Goal: Use online tool/utility: Use online tool/utility

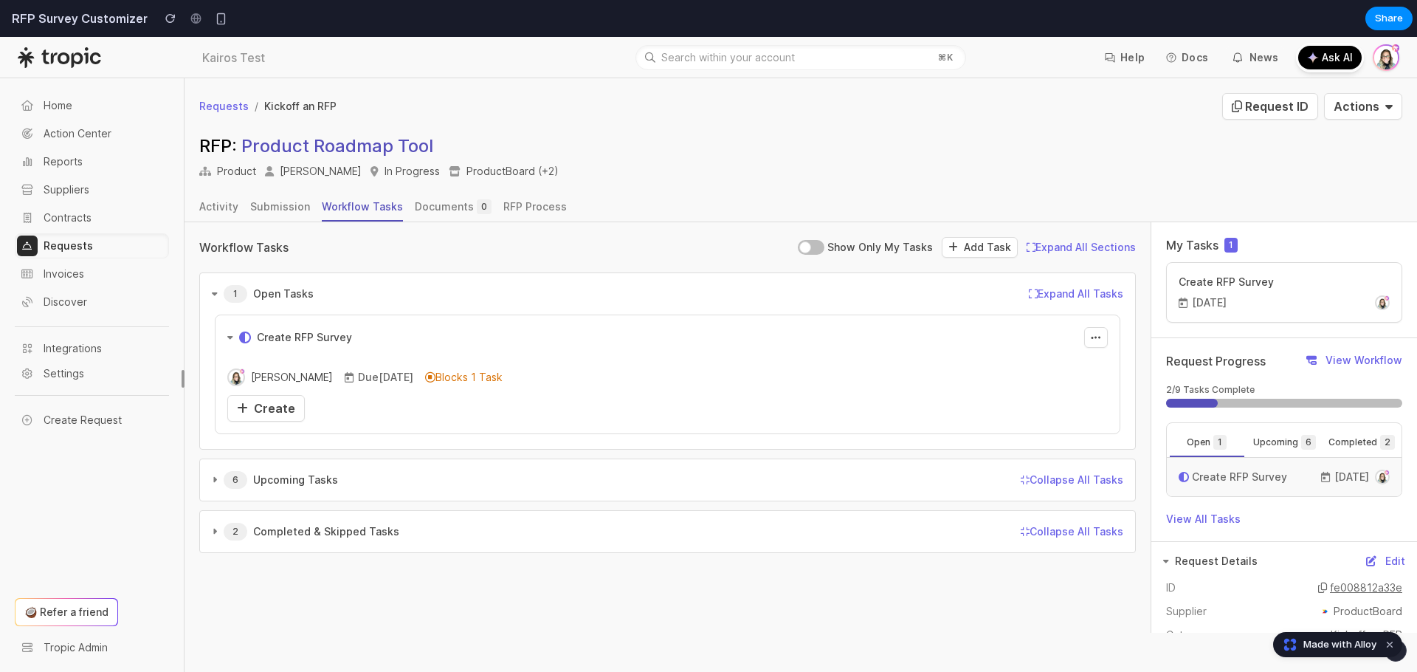
click at [451, 367] on div "[PERSON_NAME] Due [DATE] Blocks 1 Task Complete RFP Create" at bounding box center [667, 391] width 881 height 62
click at [517, 319] on div "Opened Create RFP Survey Copy Link to Task" at bounding box center [668, 337] width 904 height 44
click at [254, 404] on span "Create" at bounding box center [274, 408] width 41 height 15
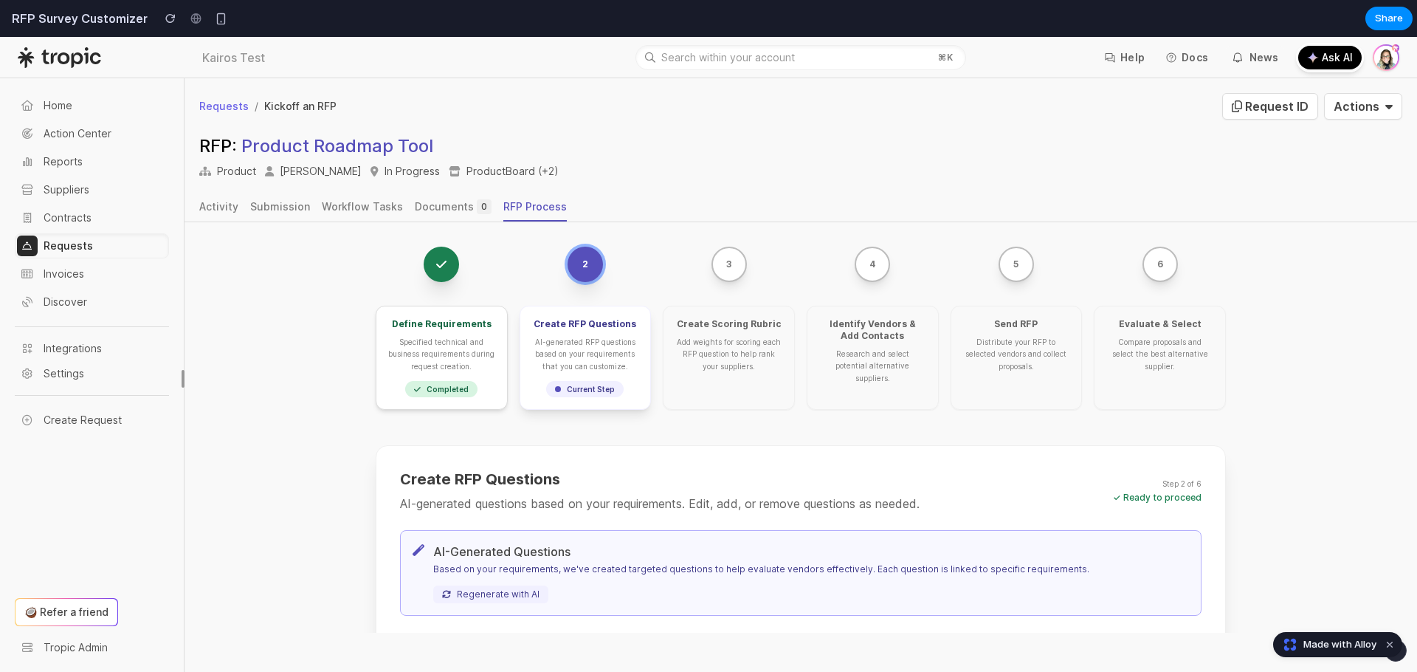
scroll to position [30, 0]
click at [563, 268] on div "2" at bounding box center [586, 262] width 132 height 35
click at [645, 267] on div "2" at bounding box center [586, 262] width 132 height 35
click at [742, 267] on button "3" at bounding box center [729, 262] width 35 height 35
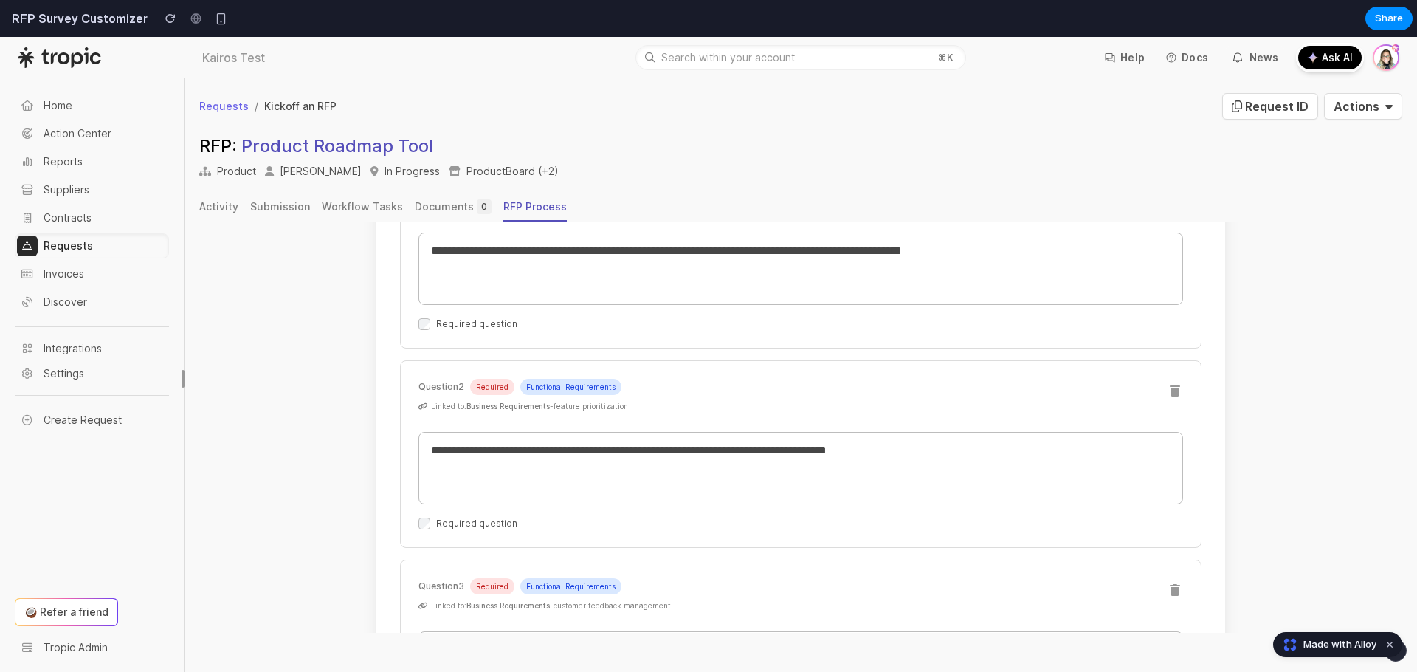
scroll to position [0, 0]
